Goal: Navigation & Orientation: Find specific page/section

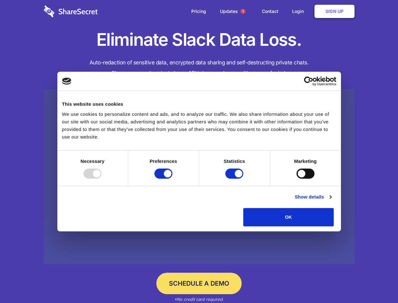
click at [102, 179] on div at bounding box center [93, 173] width 18 height 10
click at [173, 179] on input "Preferences" at bounding box center [164, 173] width 18 height 10
checkbox input "false"
click at [235, 179] on input "Statistics" at bounding box center [235, 173] width 18 height 10
checkbox input "false"
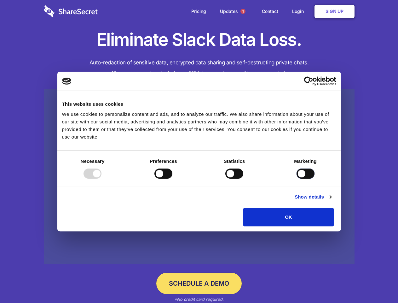
click at [297, 179] on input "Marketing" at bounding box center [306, 173] width 18 height 10
checkbox input "true"
click at [332, 201] on link "Show details" at bounding box center [313, 197] width 37 height 8
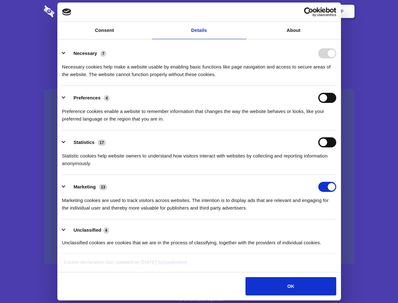
click at [337, 86] on li "Necessary 7 Necessary cookies help make a website usable by enabling basic func…" at bounding box center [199, 63] width 274 height 44
click at [243, 11] on span "1" at bounding box center [243, 11] width 5 height 5
